Goal: Transaction & Acquisition: Purchase product/service

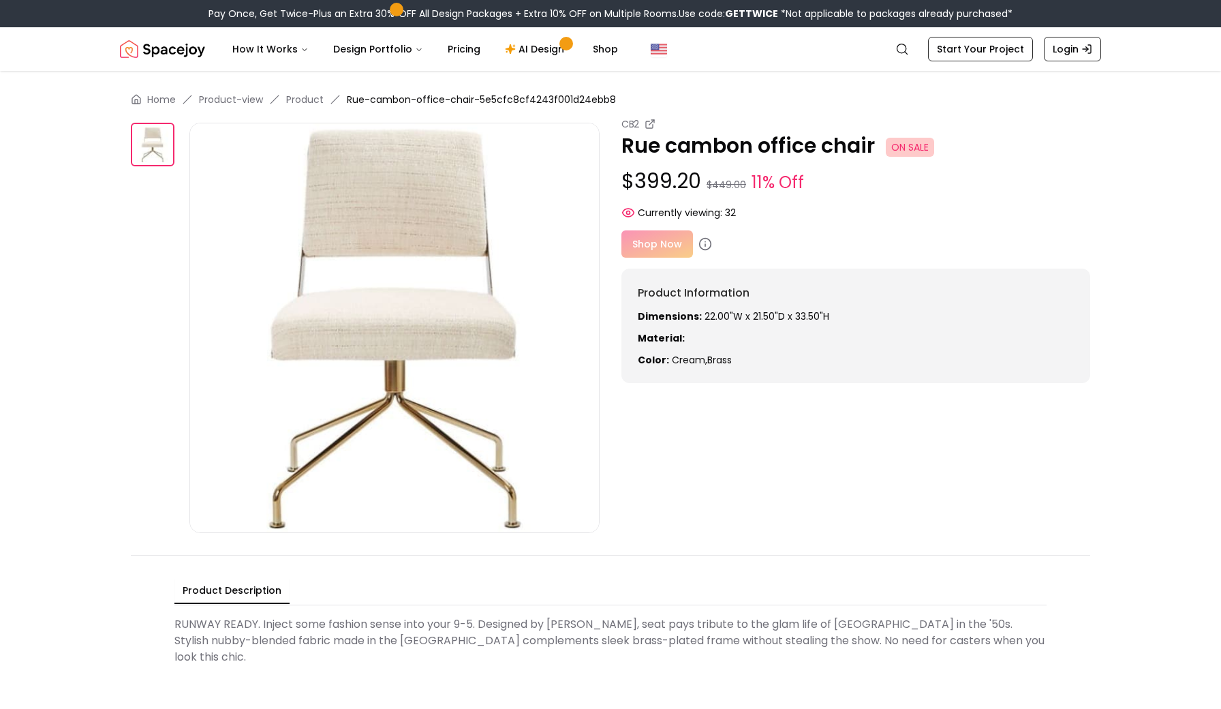
click at [653, 243] on div "Shop Now" at bounding box center [855, 243] width 469 height 27
click at [669, 245] on div "Shop Now" at bounding box center [855, 243] width 469 height 27
click at [643, 249] on div "Shop Now" at bounding box center [855, 243] width 469 height 27
click at [700, 243] on circle at bounding box center [706, 244] width 12 height 12
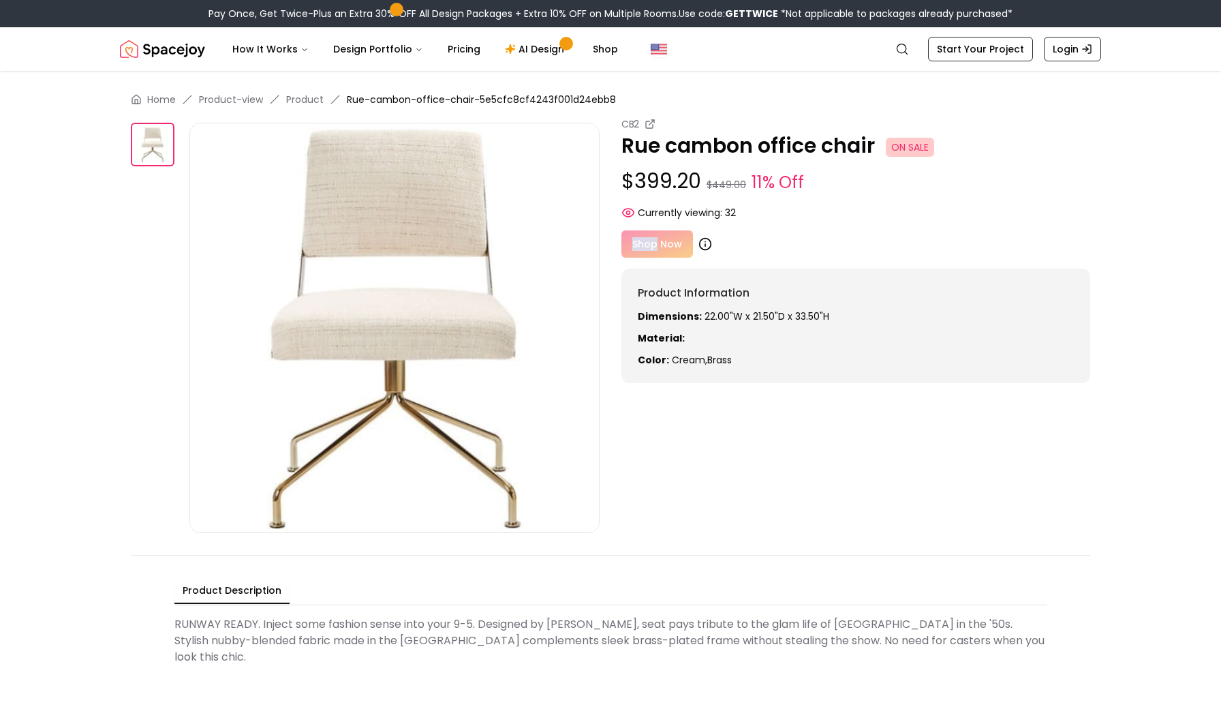
click at [704, 243] on icon at bounding box center [705, 244] width 14 height 14
drag, startPoint x: 621, startPoint y: 145, endPoint x: 874, endPoint y: 157, distance: 252.4
click at [874, 157] on p "Rue cambon office chair ON SALE" at bounding box center [855, 146] width 469 height 25
copy p "Rue cambon office chair"
click at [906, 52] on circle "Global" at bounding box center [901, 48] width 9 height 9
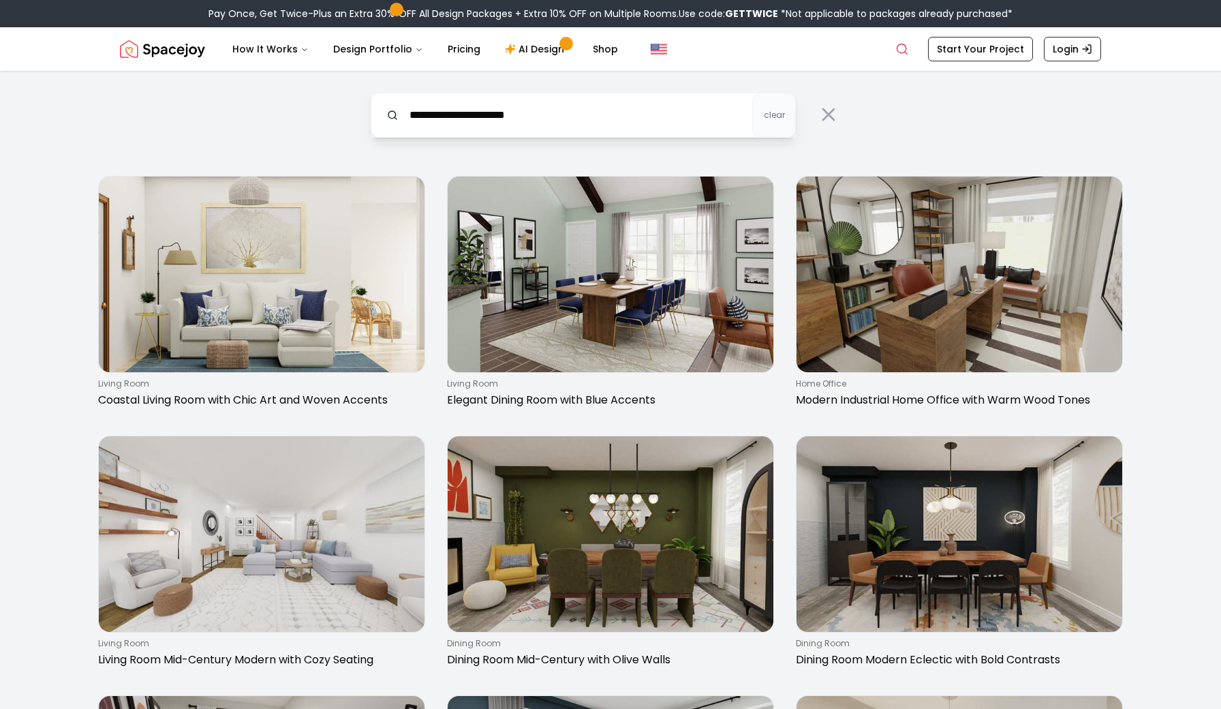
type input "**********"
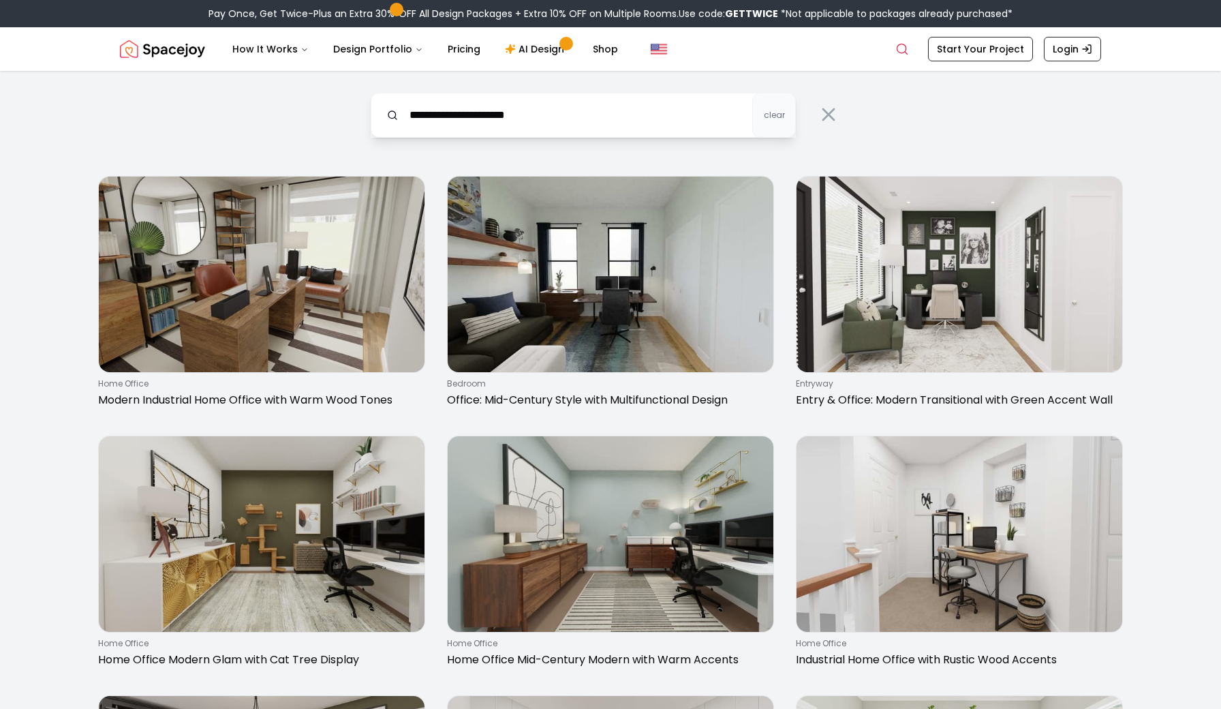
click at [596, 125] on input "**********" at bounding box center [583, 115] width 425 height 45
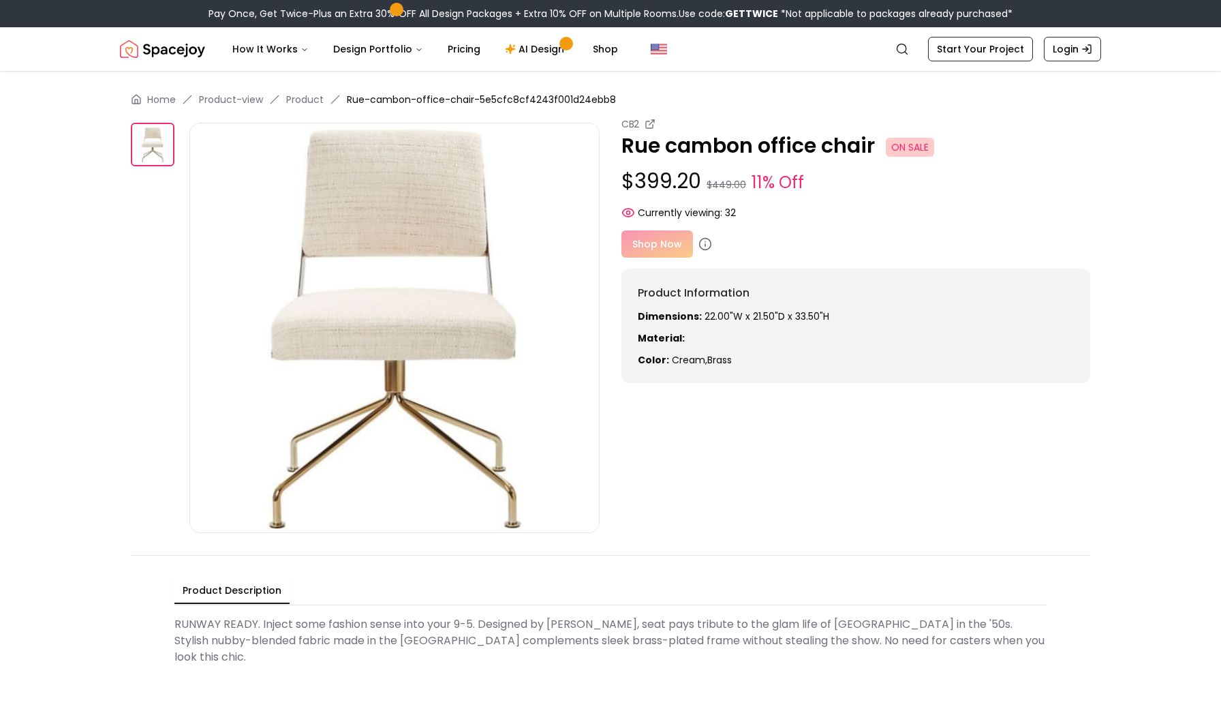
click at [452, 247] on img at bounding box center [394, 328] width 410 height 410
click at [665, 245] on div "Shop Now" at bounding box center [855, 243] width 469 height 27
click at [641, 247] on div "Shop Now" at bounding box center [855, 243] width 469 height 27
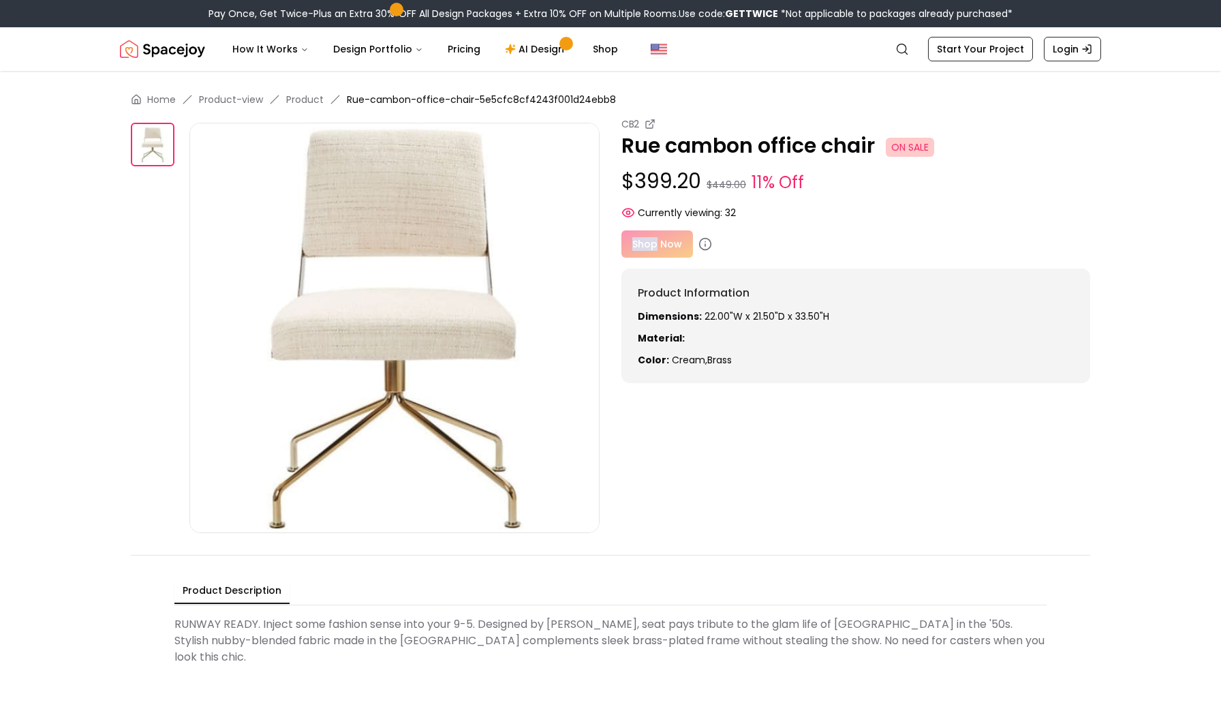
click at [624, 237] on div "Shop Now" at bounding box center [855, 243] width 469 height 27
click at [649, 123] on icon at bounding box center [650, 124] width 11 height 11
click at [663, 377] on div "Product Information Dimensions: 22.00"W x 21.50"D x 33.50"H Material: Color: cr…" at bounding box center [855, 325] width 469 height 114
click at [1081, 49] on icon "Global" at bounding box center [1086, 49] width 11 height 11
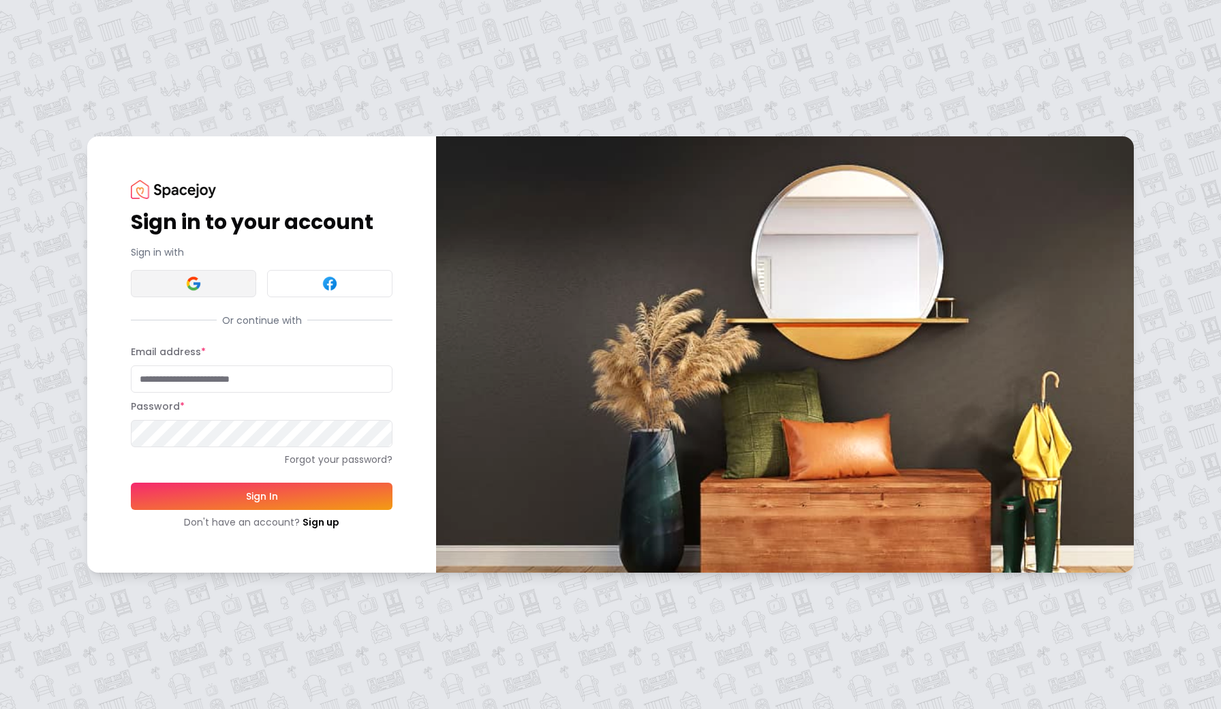
click at [186, 289] on img at bounding box center [193, 283] width 16 height 16
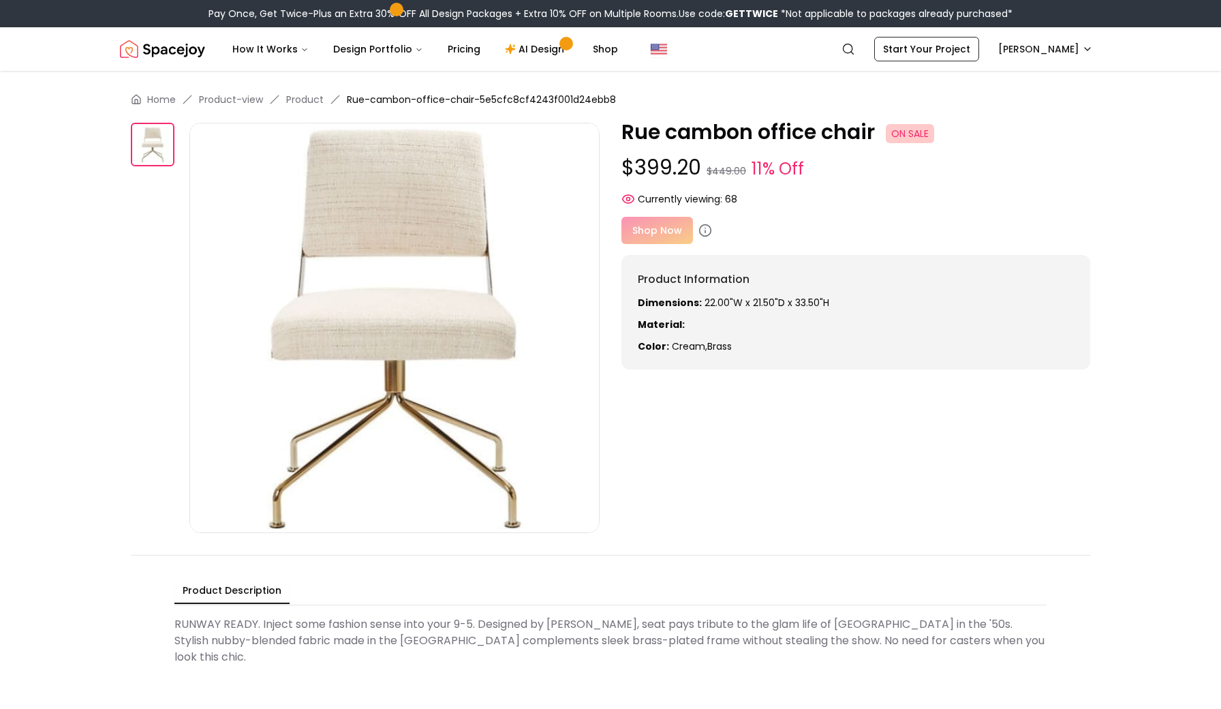
click at [670, 234] on div "Shop Now" at bounding box center [855, 230] width 469 height 27
click at [679, 168] on p "$399.20 $449.00 11% Off" at bounding box center [855, 168] width 469 height 26
click at [718, 135] on p "Rue cambon office chair ON SALE" at bounding box center [855, 132] width 469 height 25
click at [407, 342] on img at bounding box center [394, 328] width 410 height 410
click at [431, 158] on img at bounding box center [394, 328] width 410 height 410
